Goal: Navigation & Orientation: Understand site structure

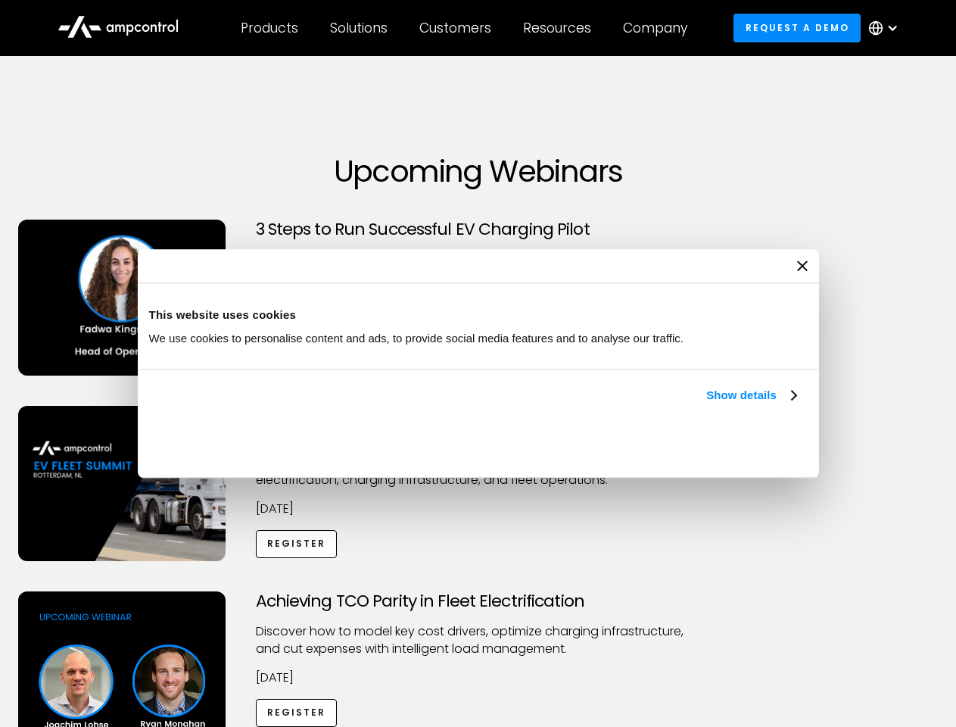
click at [707, 404] on link "Show details" at bounding box center [751, 395] width 89 height 18
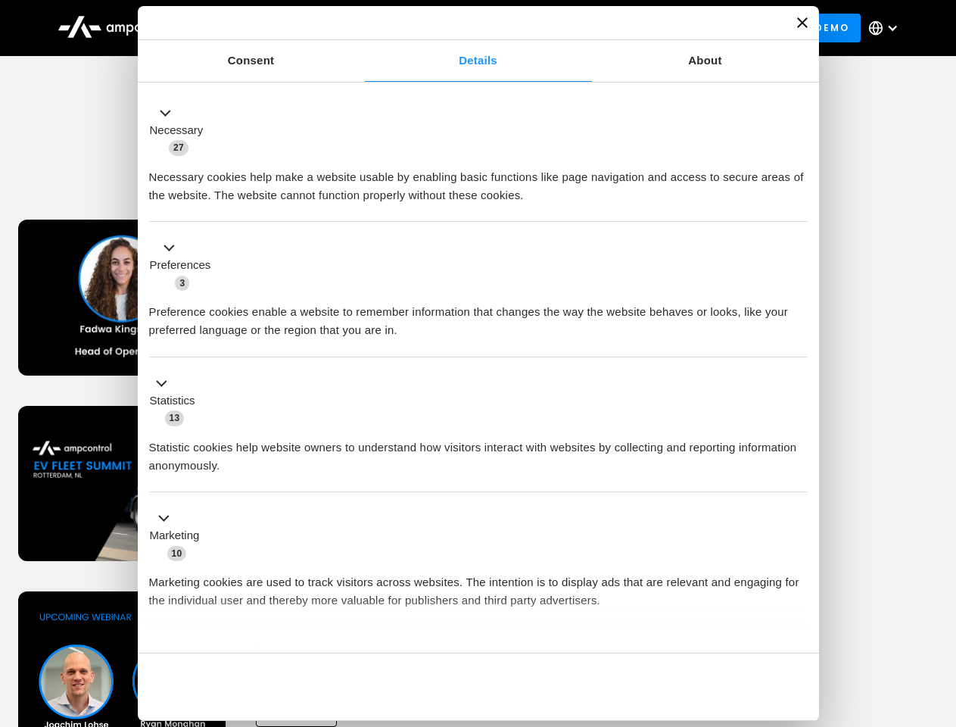
click at [798, 627] on div "Consent Details [#IABV2SETTINGS#] About This website uses cookies We use cookie…" at bounding box center [479, 363] width 682 height 715
click at [940, 610] on div "Achieving TCO Parity in Fleet Electrification Discover how to model key cost dr…" at bounding box center [478, 710] width 951 height 238
click at [466, 28] on div "Customers" at bounding box center [456, 28] width 72 height 17
click at [269, 28] on div "Products" at bounding box center [270, 28] width 58 height 17
click at [360, 28] on div "Solutions" at bounding box center [359, 28] width 58 height 17
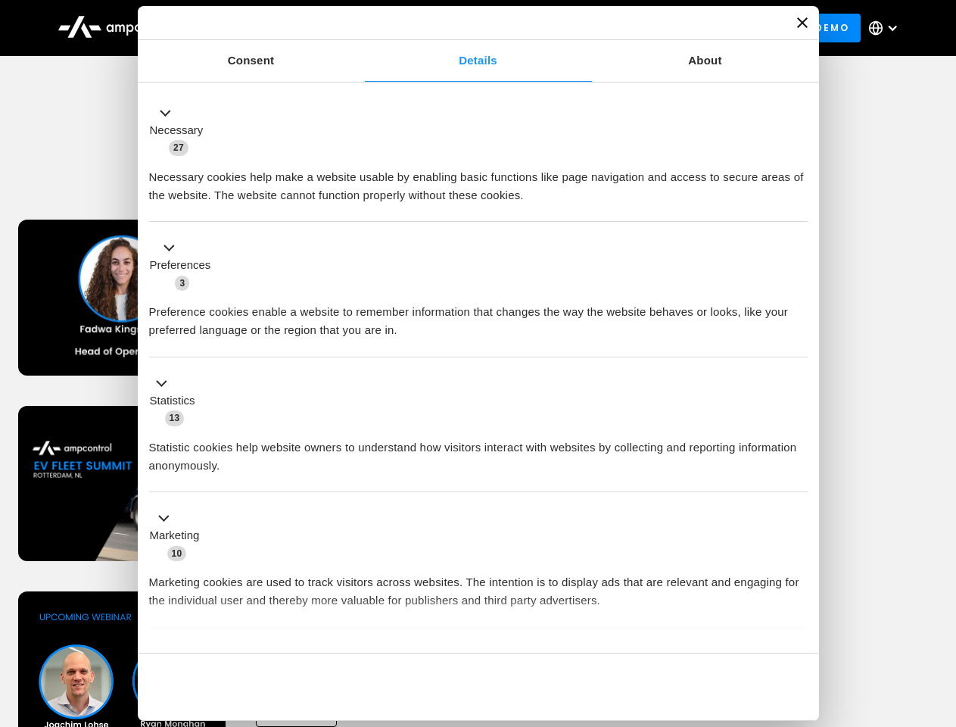
click at [458, 28] on div "Customers" at bounding box center [456, 28] width 72 height 17
click at [560, 28] on div "Resources" at bounding box center [557, 28] width 68 height 17
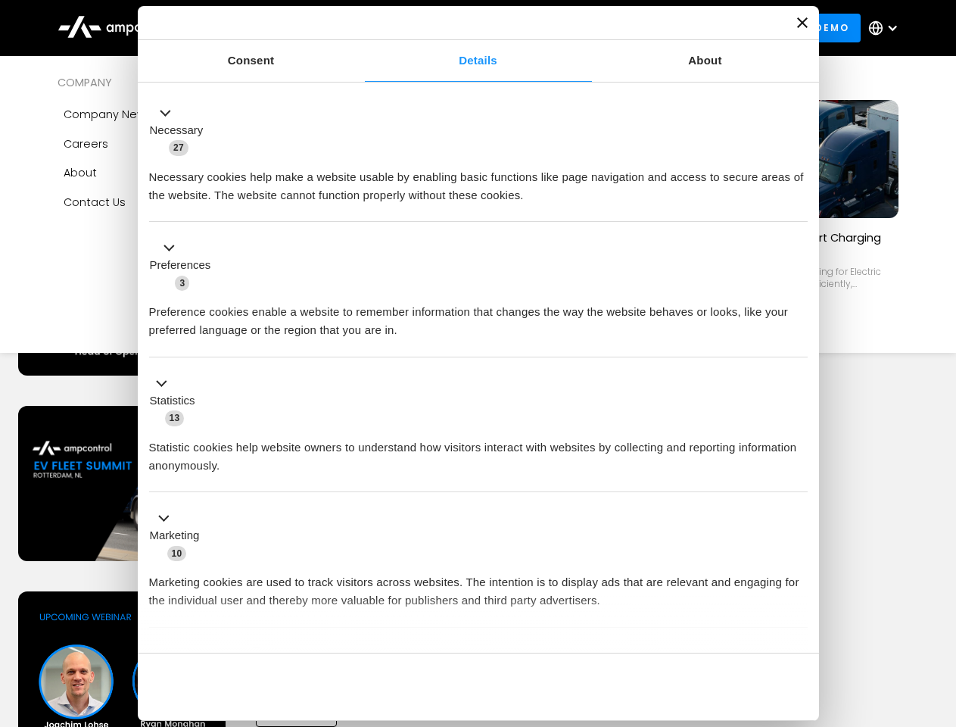
click at [660, 28] on div "Company" at bounding box center [655, 28] width 64 height 17
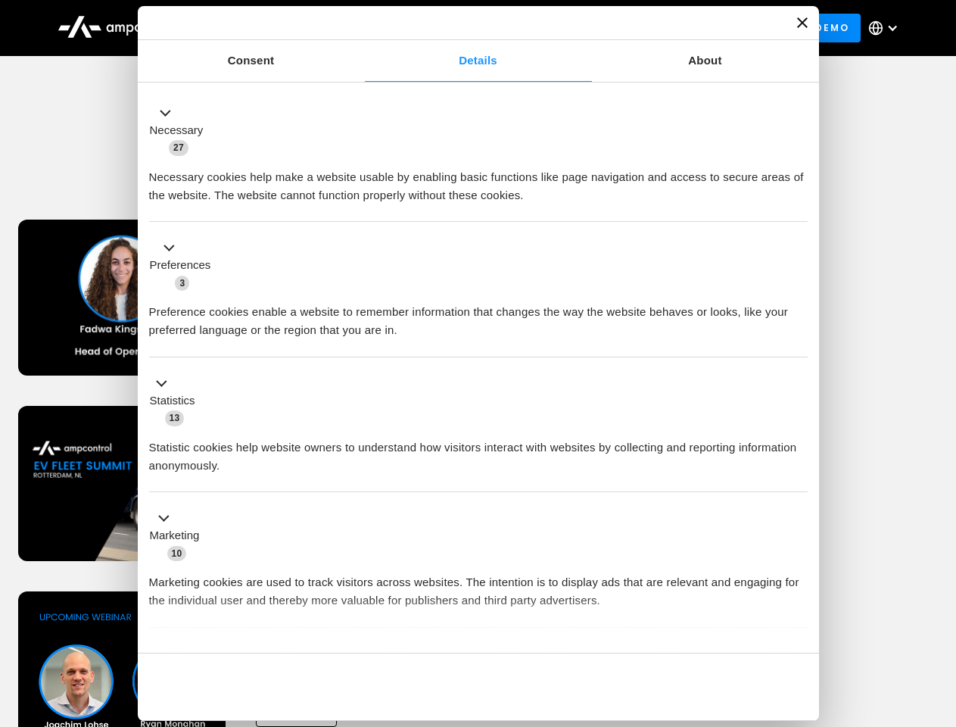
click at [888, 28] on div at bounding box center [893, 28] width 12 height 12
